Goal: Task Accomplishment & Management: Manage account settings

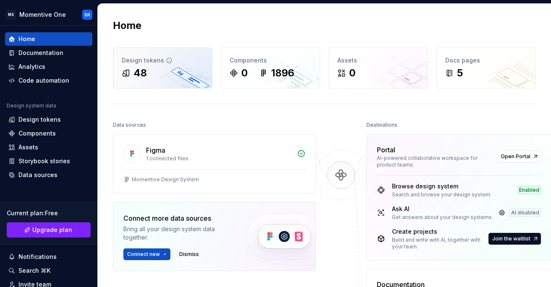
click at [162, 76] on div "48" at bounding box center [163, 72] width 82 height 13
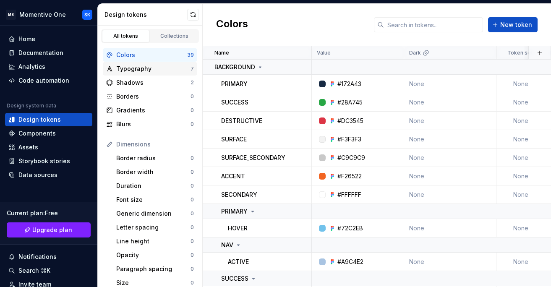
click at [167, 65] on div "Typography" at bounding box center [153, 69] width 74 height 8
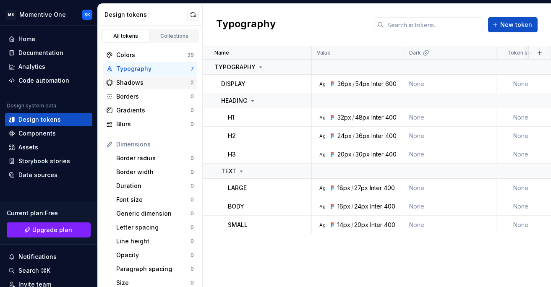
click at [152, 82] on div "Shadows" at bounding box center [153, 82] width 74 height 8
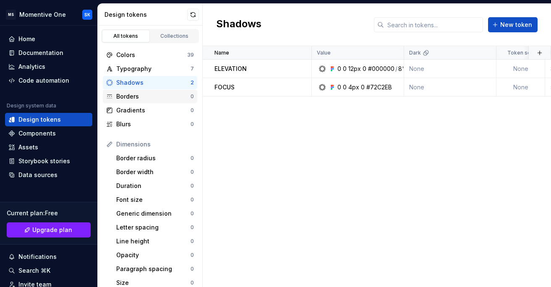
click at [147, 99] on div "Borders" at bounding box center [153, 96] width 74 height 8
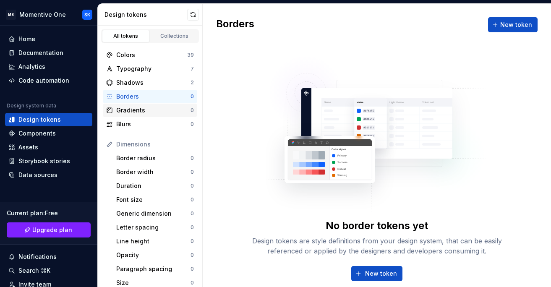
click at [143, 114] on div "Gradients" at bounding box center [153, 110] width 74 height 8
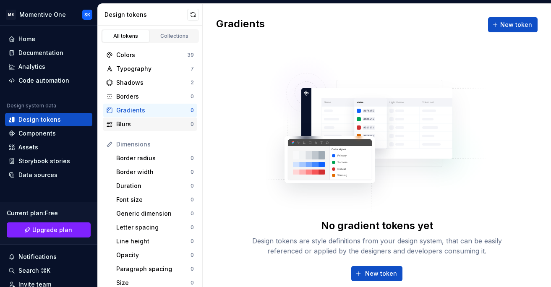
click at [140, 123] on div "Blurs" at bounding box center [153, 124] width 74 height 8
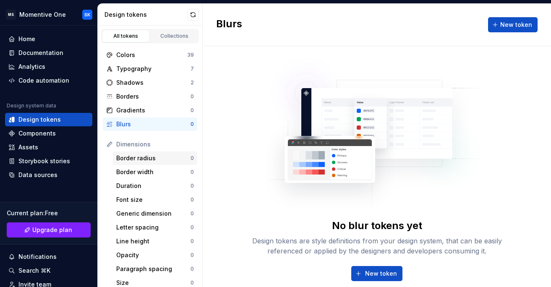
click at [142, 155] on div "Border radius" at bounding box center [153, 158] width 74 height 8
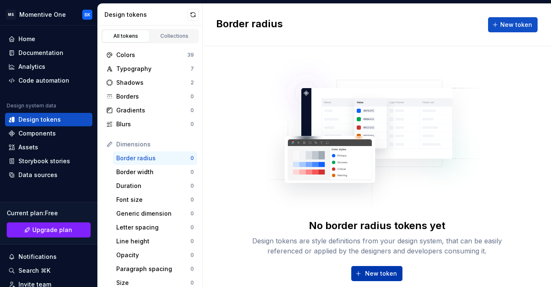
click at [375, 273] on span "New token" at bounding box center [381, 273] width 32 height 8
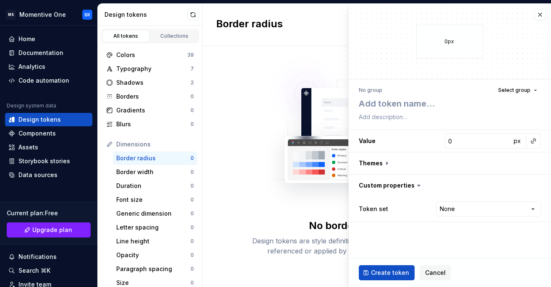
type textarea "*"
click at [539, 15] on button "button" at bounding box center [540, 15] width 12 height 12
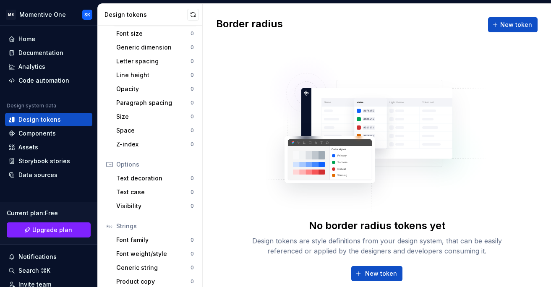
scroll to position [172, 0]
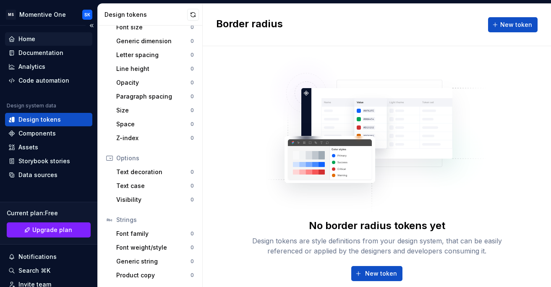
click at [35, 38] on div "Home" at bounding box center [48, 39] width 81 height 8
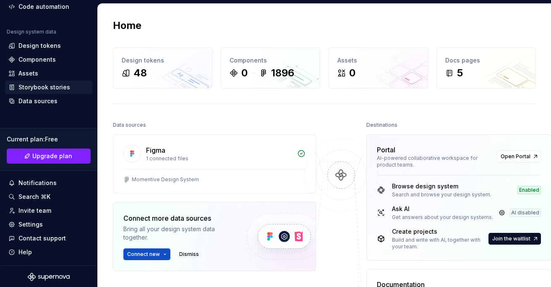
scroll to position [75, 0]
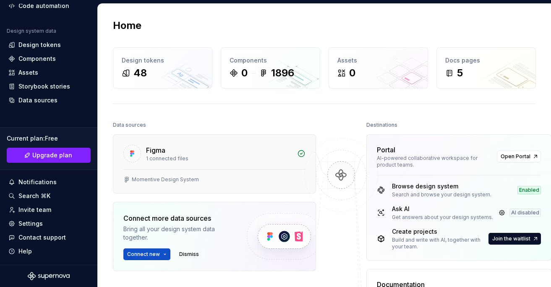
click at [168, 188] on div "Momentive Design System" at bounding box center [214, 181] width 202 height 24
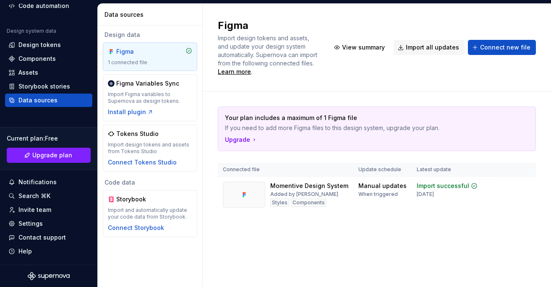
click at [60, 101] on div "Data sources" at bounding box center [48, 100] width 81 height 8
click at [44, 72] on div "Assets" at bounding box center [48, 72] width 81 height 8
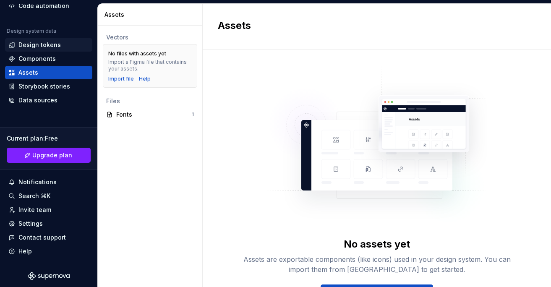
click at [45, 45] on div "Design tokens" at bounding box center [39, 45] width 42 height 8
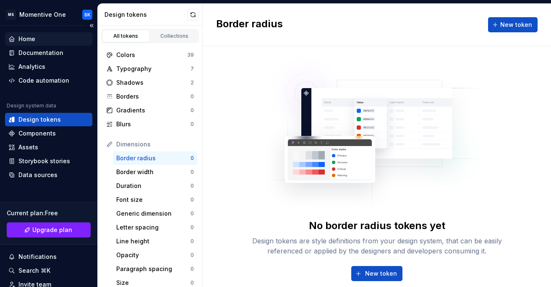
click at [26, 41] on div "Home" at bounding box center [26, 39] width 17 height 8
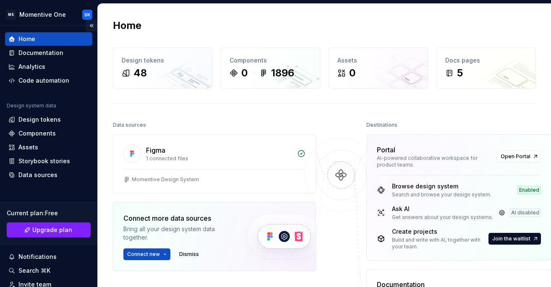
click at [89, 26] on button "Collapse sidebar" at bounding box center [92, 26] width 12 height 12
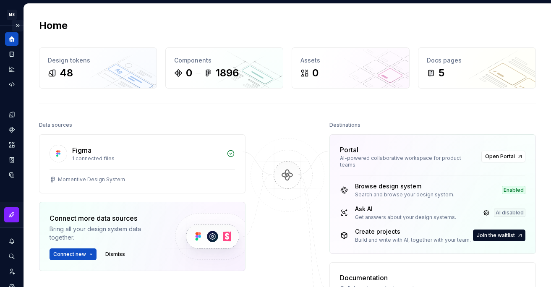
click at [13, 26] on button "Expand sidebar" at bounding box center [18, 26] width 12 height 12
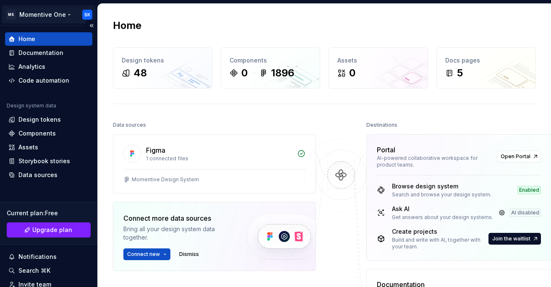
click at [24, 10] on html "MS Momentive One SK Home Documentation Analytics Code automation Design system …" at bounding box center [275, 143] width 551 height 287
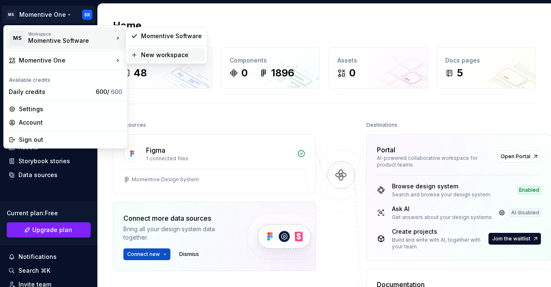
click at [149, 55] on div "New workspace" at bounding box center [171, 55] width 61 height 8
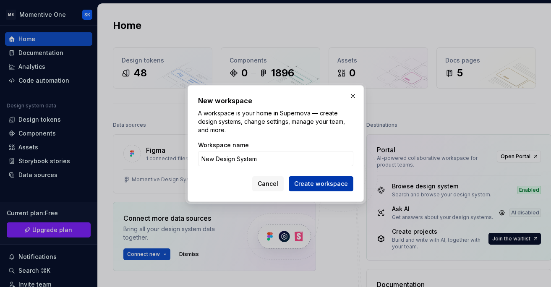
type input "New Design System"
click at [324, 182] on span "Create workspace" at bounding box center [321, 184] width 54 height 8
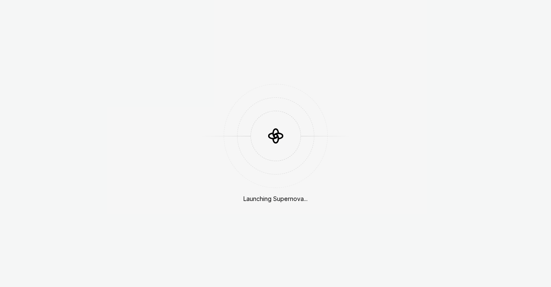
click at [62, 14] on div "Launching Supernova..." at bounding box center [275, 143] width 551 height 287
